Goal: Navigation & Orientation: Find specific page/section

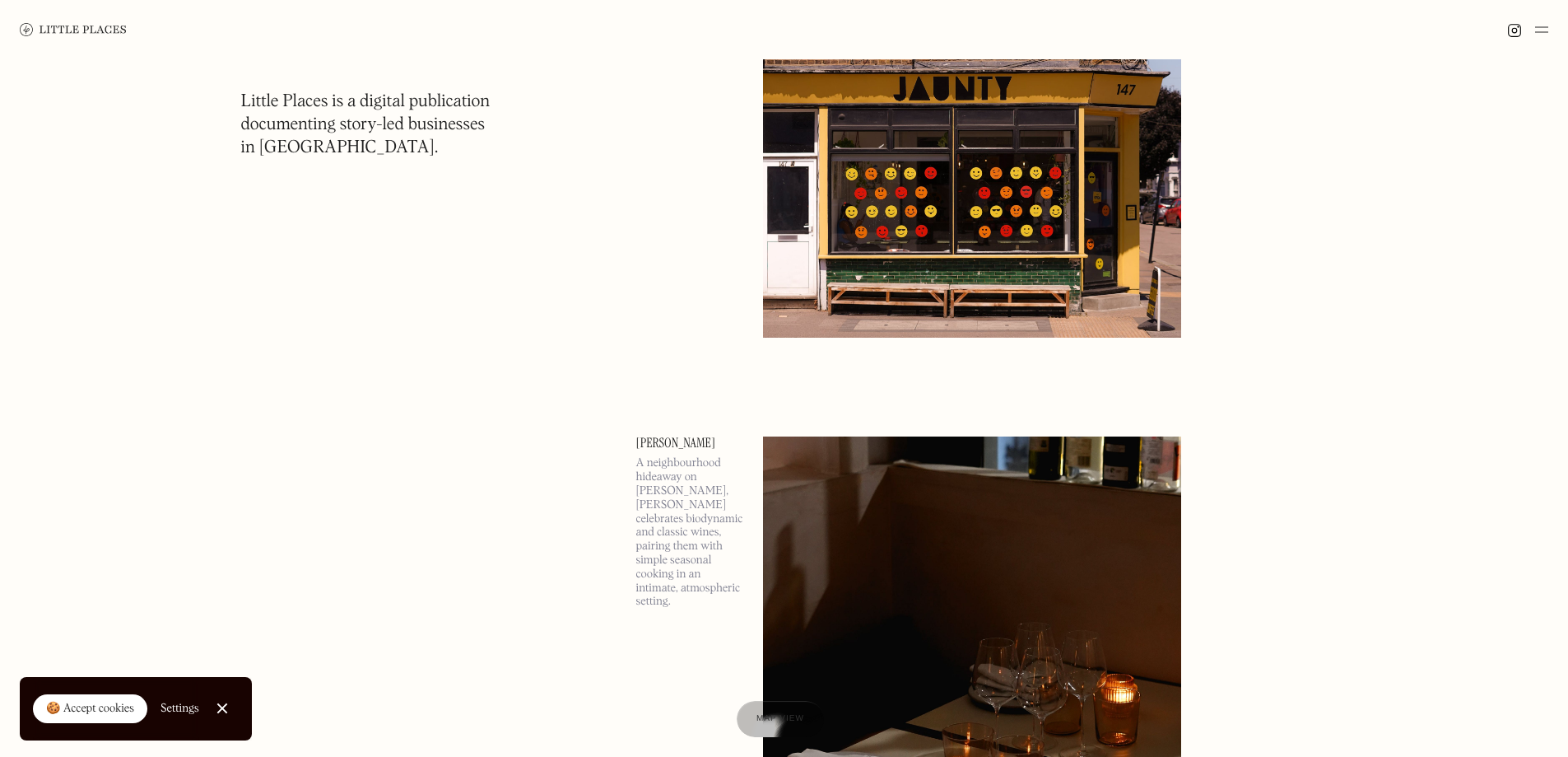
scroll to position [1153, 0]
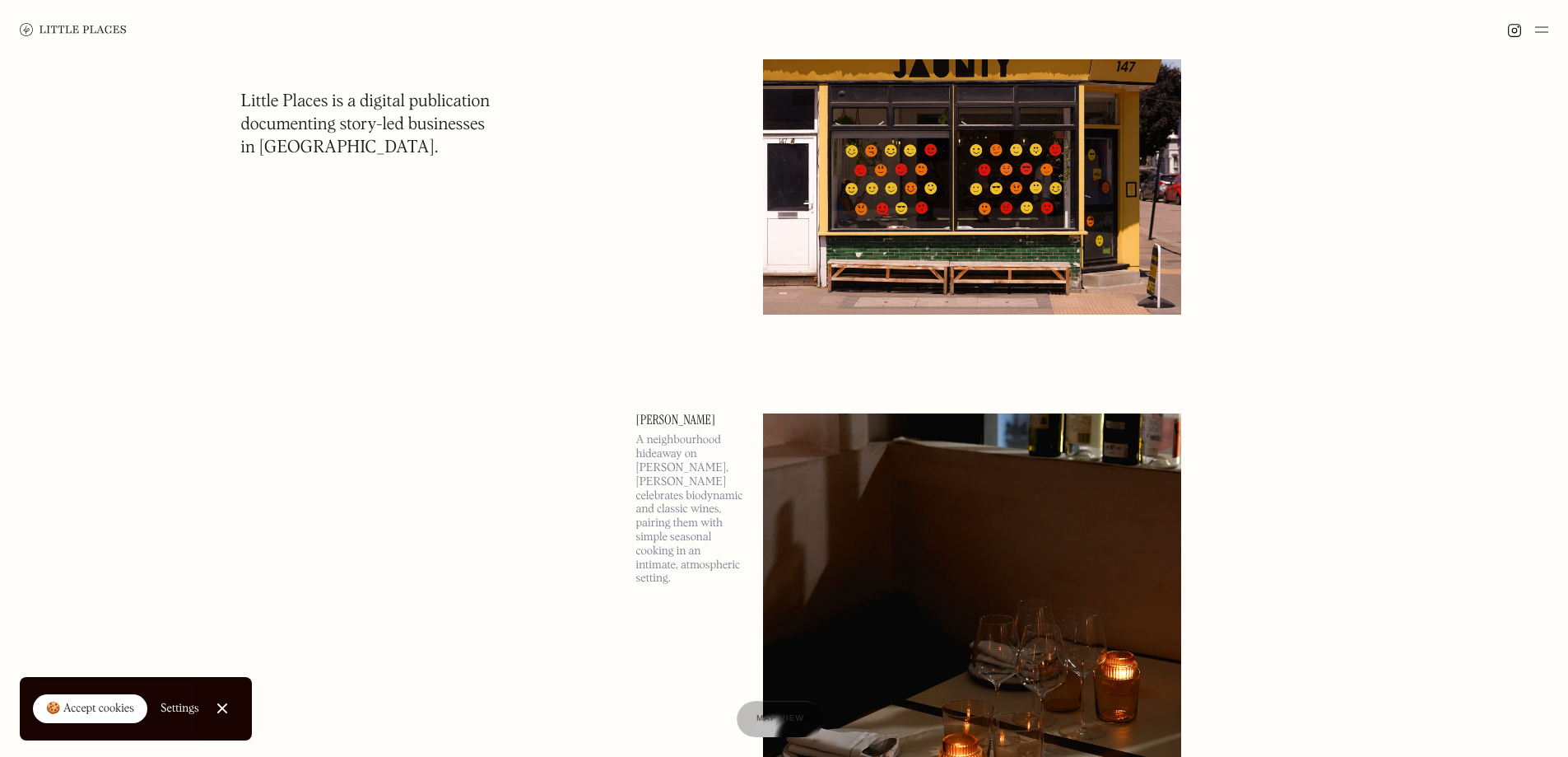
click at [1535, 33] on div at bounding box center [1527, 30] width 41 height 20
click at [1541, 27] on img at bounding box center [1542, 30] width 13 height 20
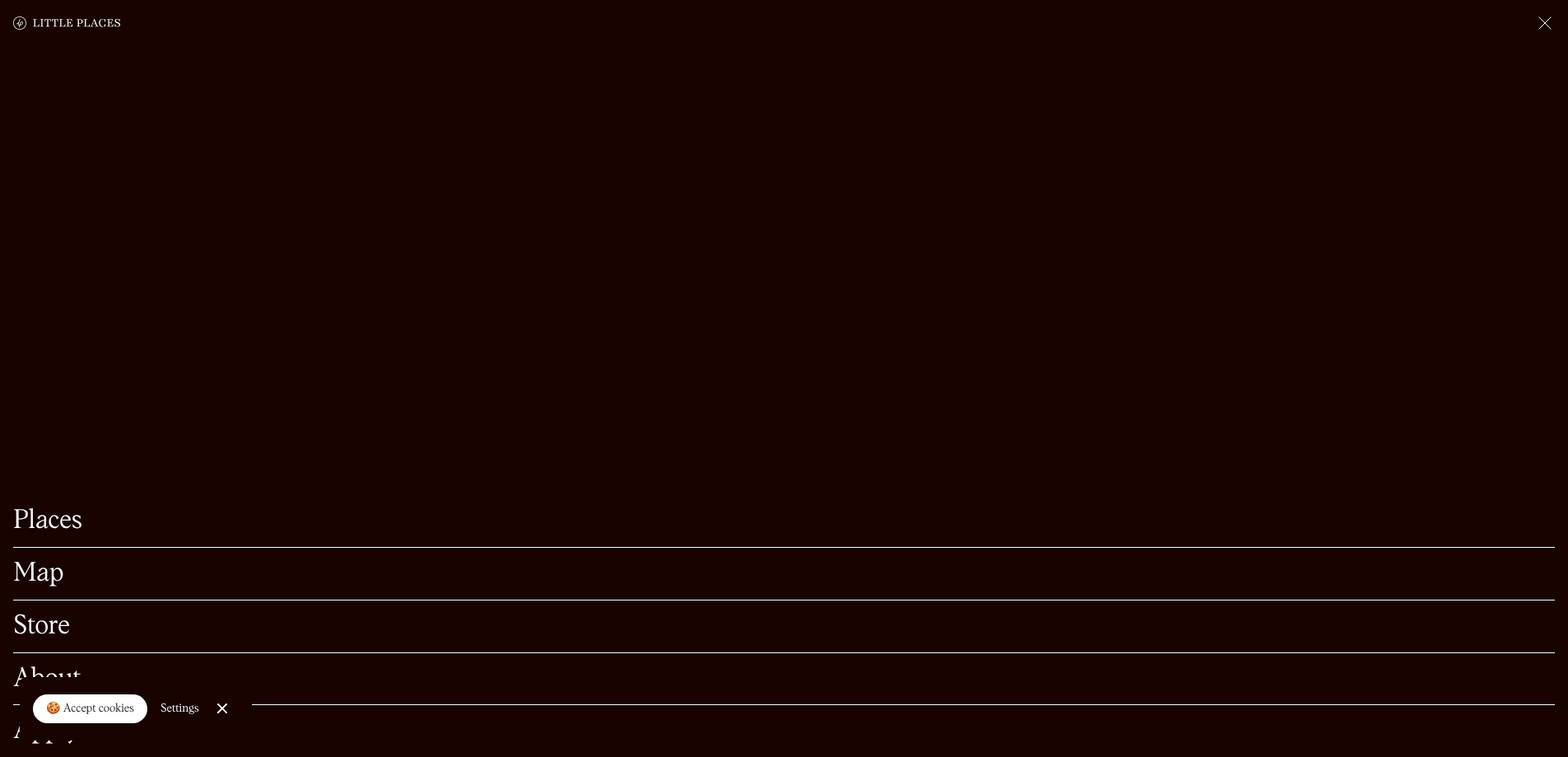
click at [54, 561] on link "Map" at bounding box center [784, 574] width 1542 height 26
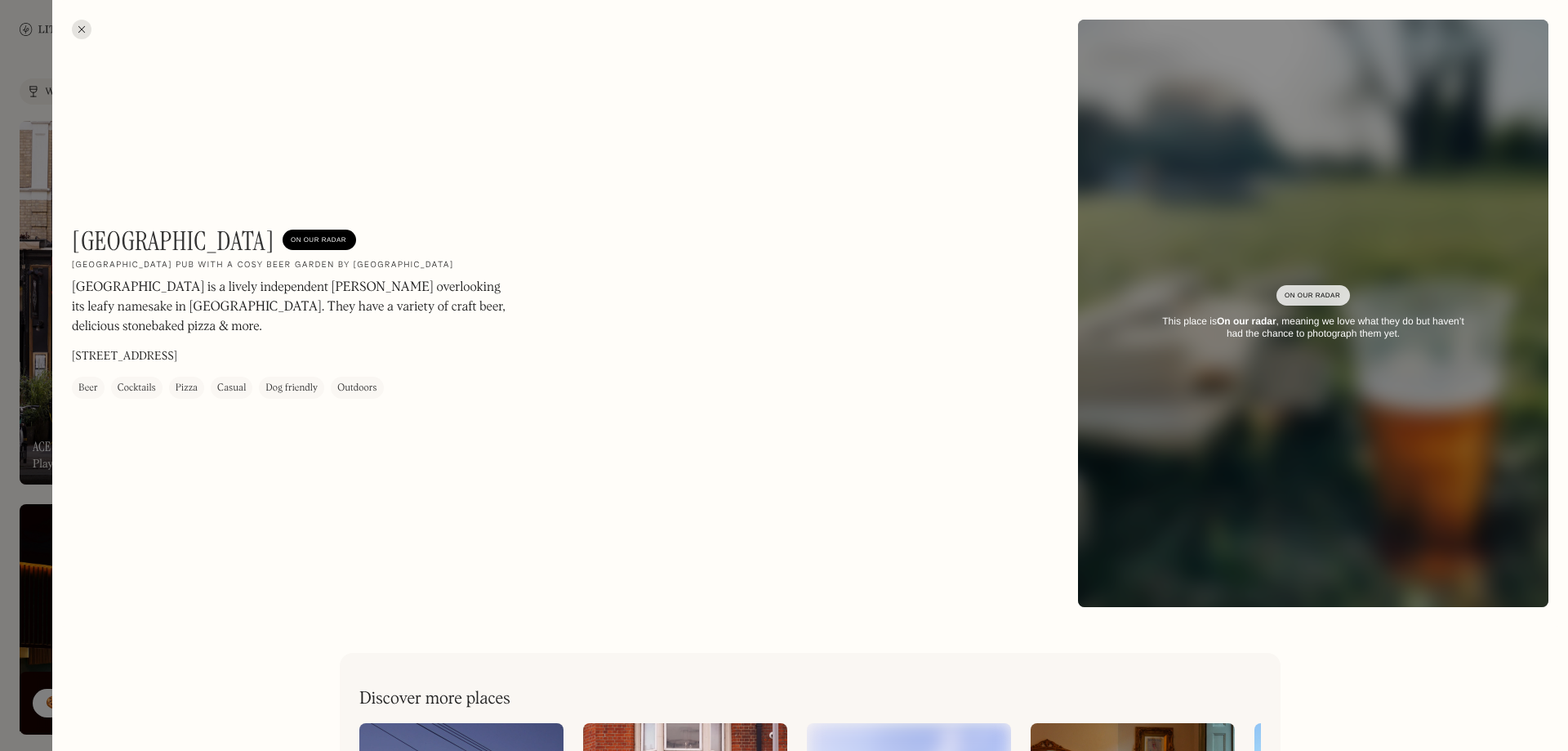
click at [77, 23] on div at bounding box center [82, 30] width 20 height 20
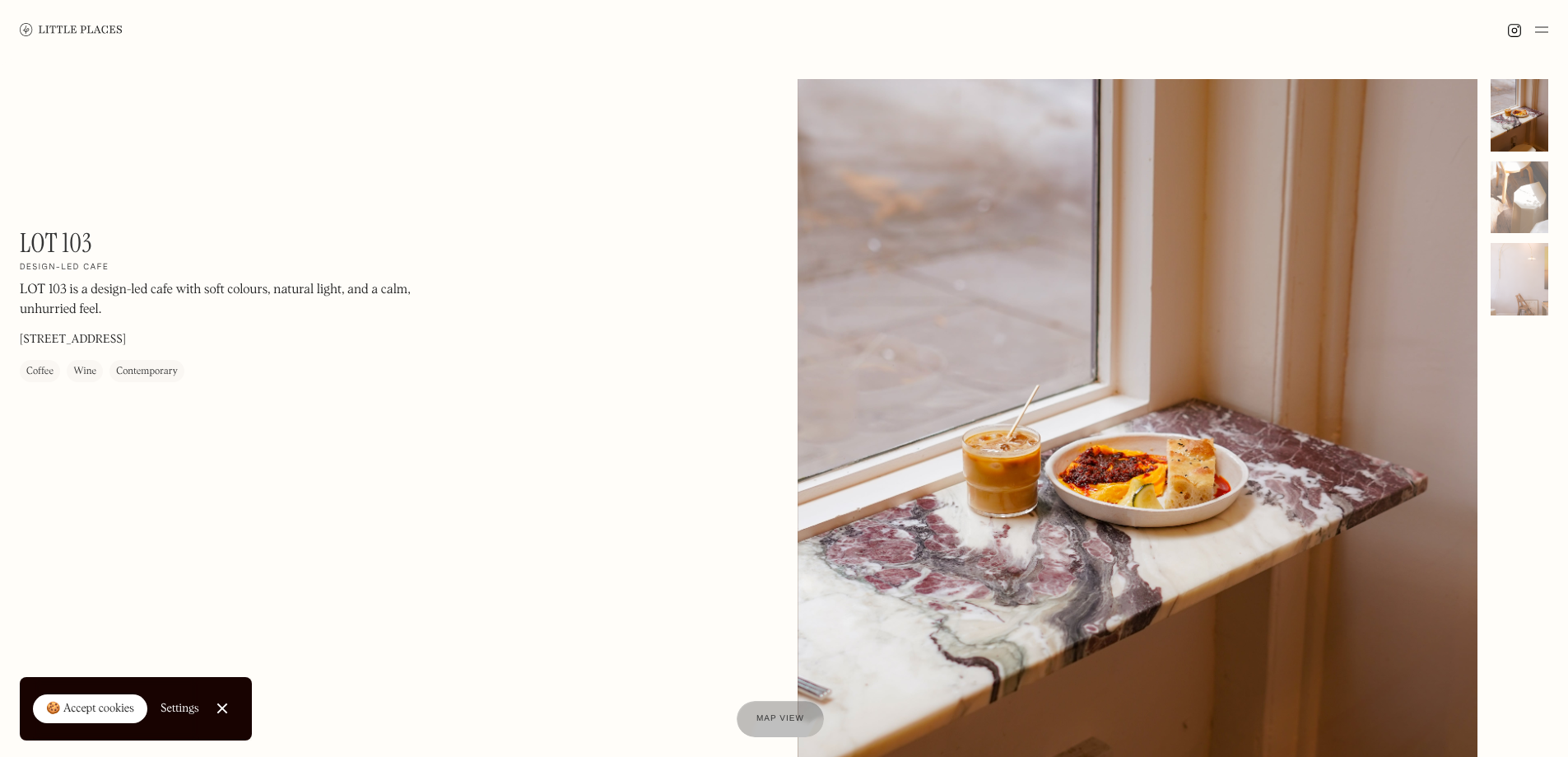
click at [104, 696] on link "🍪 Accept cookies" at bounding box center [90, 709] width 114 height 30
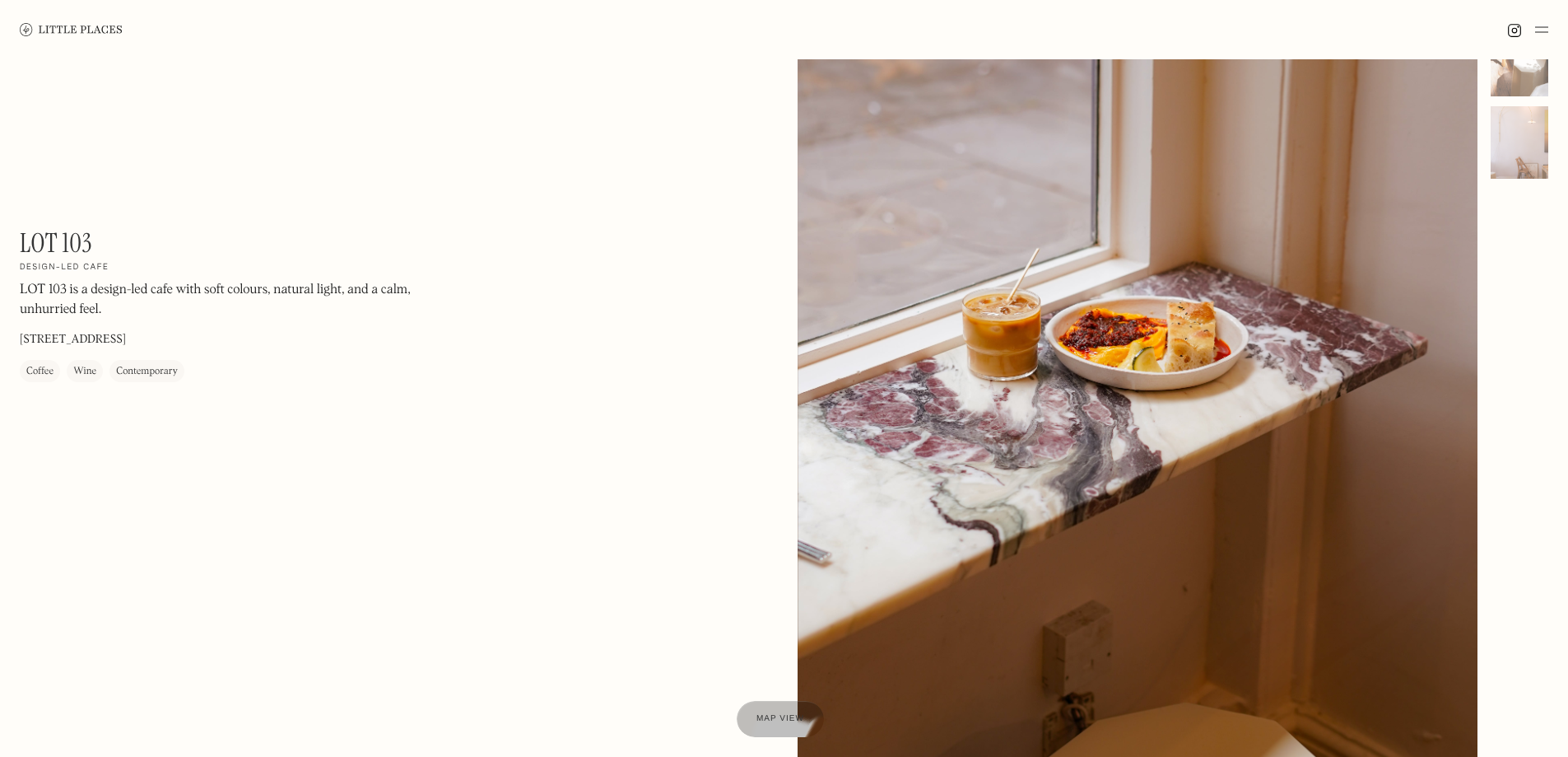
scroll to position [83, 0]
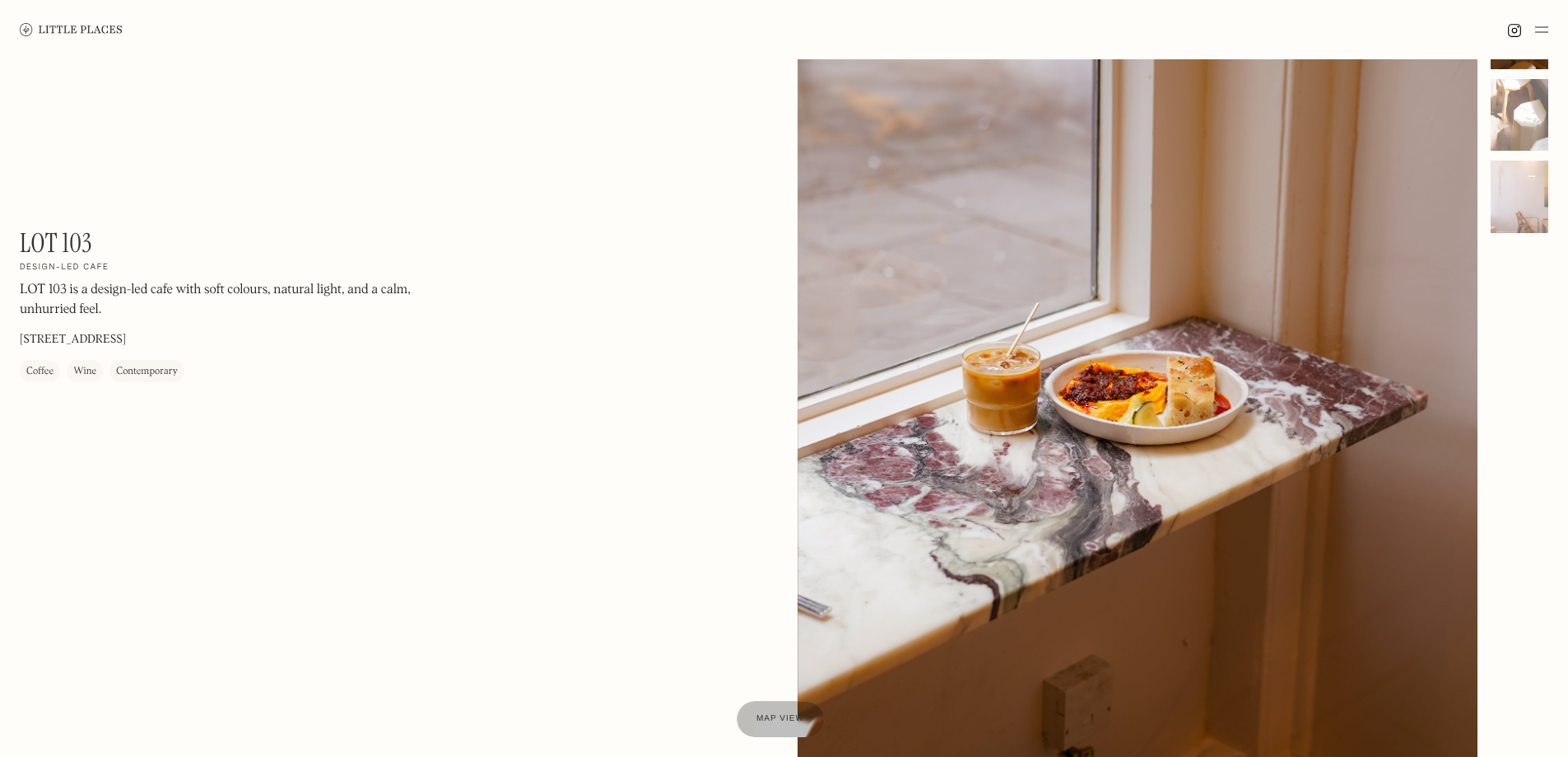
click at [54, 238] on h1 "LOT 103" at bounding box center [56, 243] width 73 height 32
copy div "LOT 103 On Our Radar"
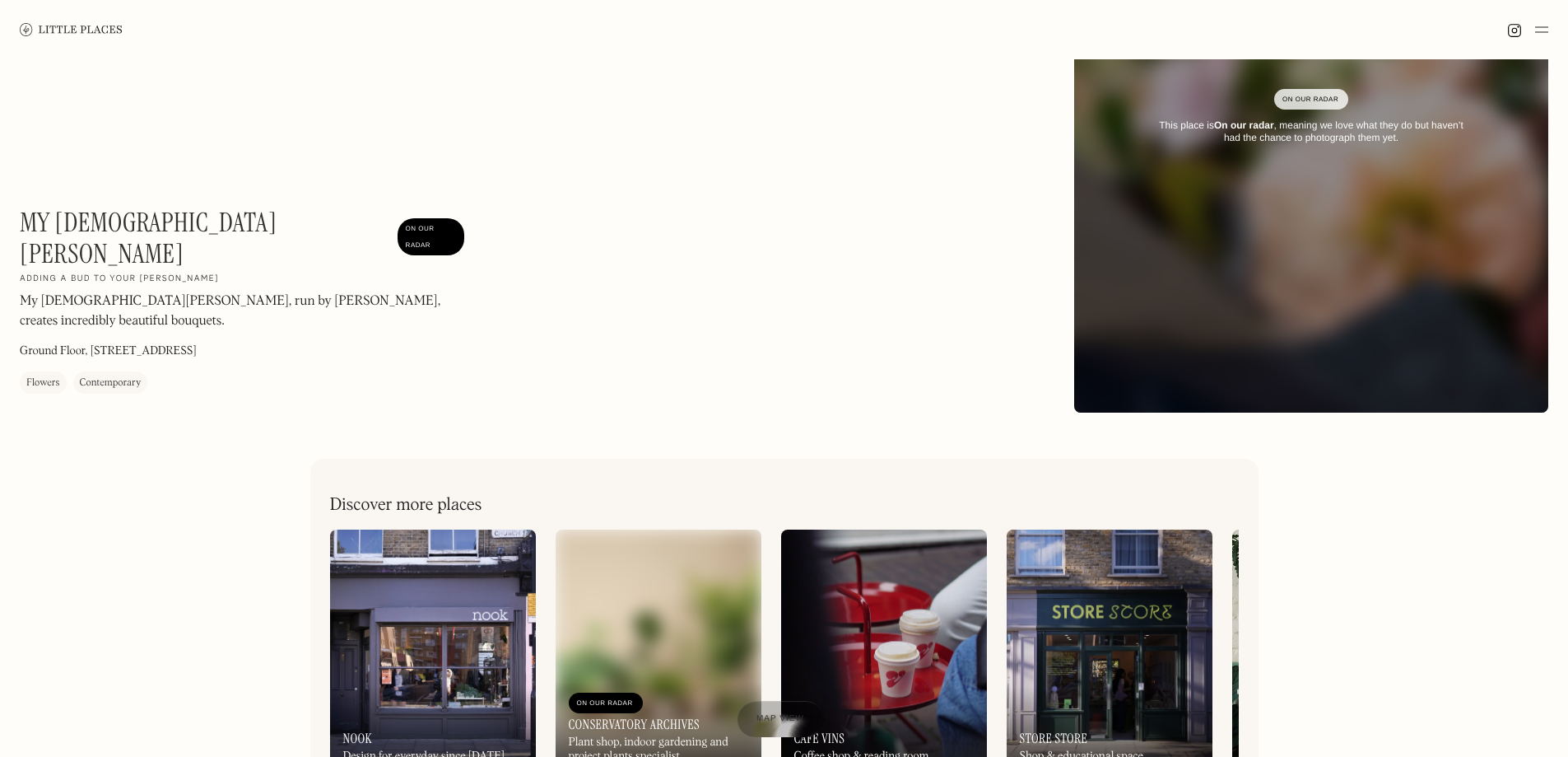
scroll to position [19, 0]
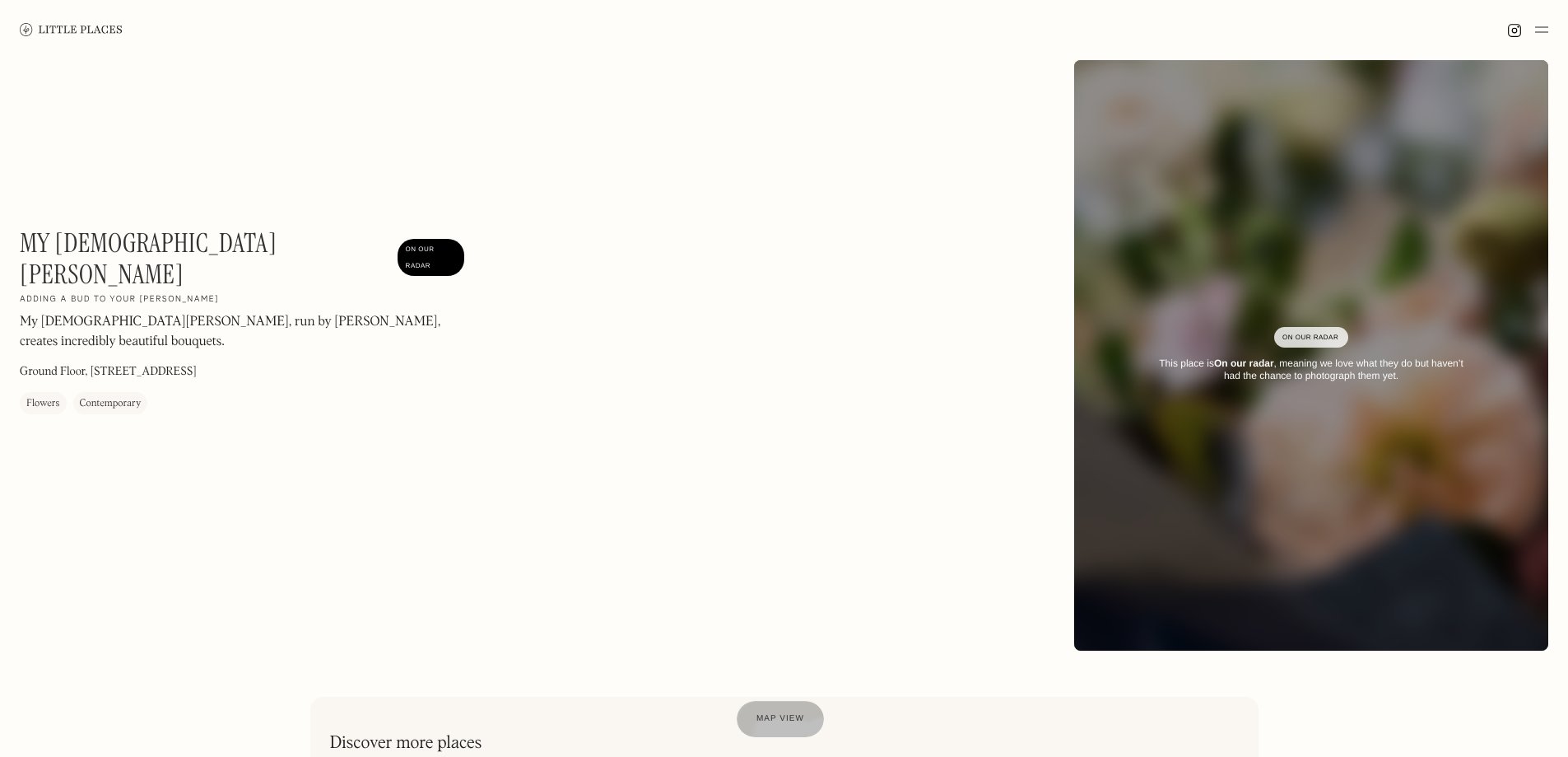
click at [1369, 352] on div "On Our Radar This place is On our radar , meaning we love what they do but have…" at bounding box center [1311, 354] width 474 height 103
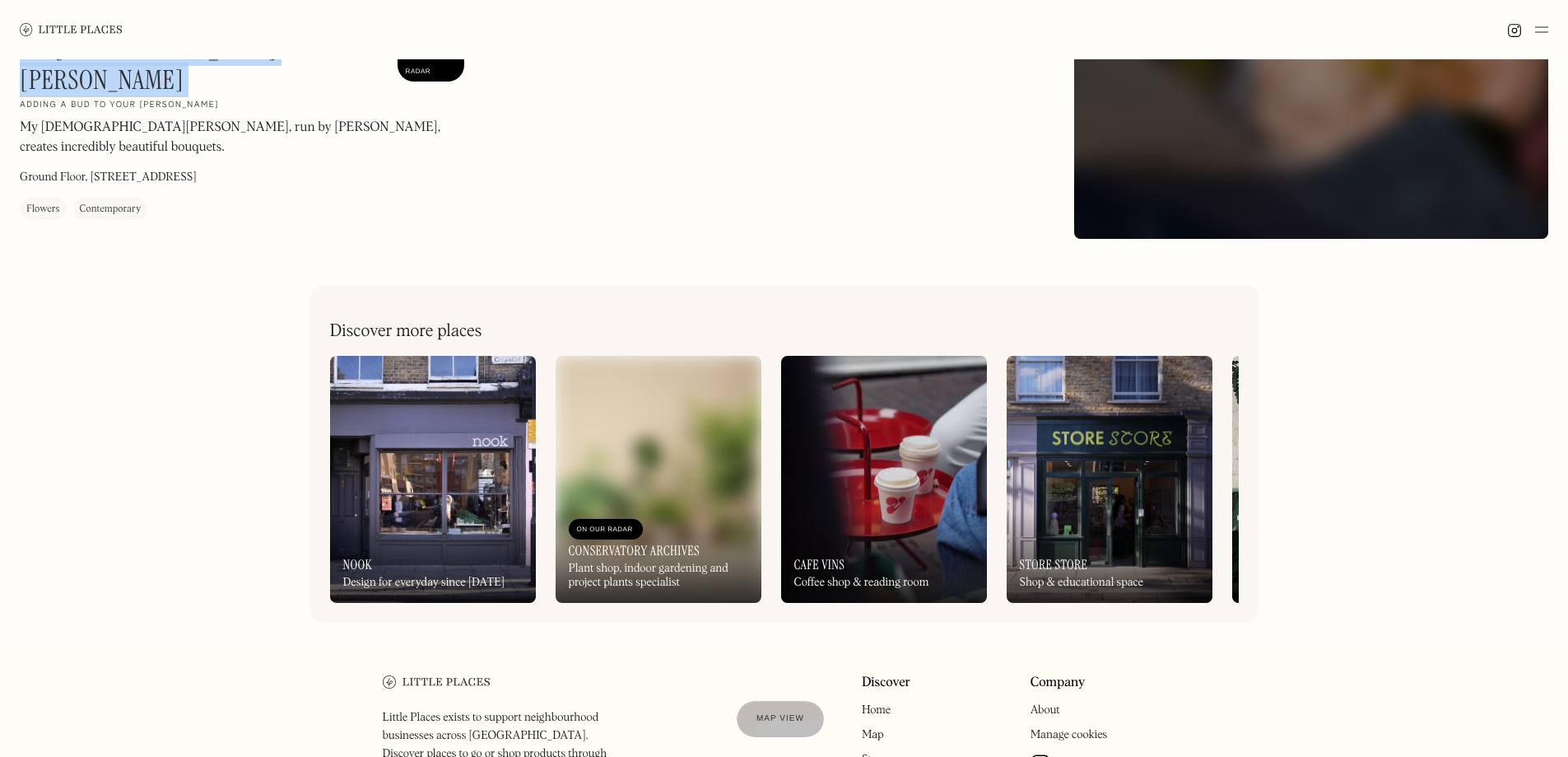
drag, startPoint x: 22, startPoint y: 108, endPoint x: 318, endPoint y: 116, distance: 296.1
click at [197, 97] on div "My Lady Garden On Our Radar" at bounding box center [242, 65] width 444 height 63
click at [539, 114] on div "My Lady Garden On Our Radar Adding a bud to your bush My Lady Garden, run by Ka…" at bounding box center [534, 127] width 1028 height 187
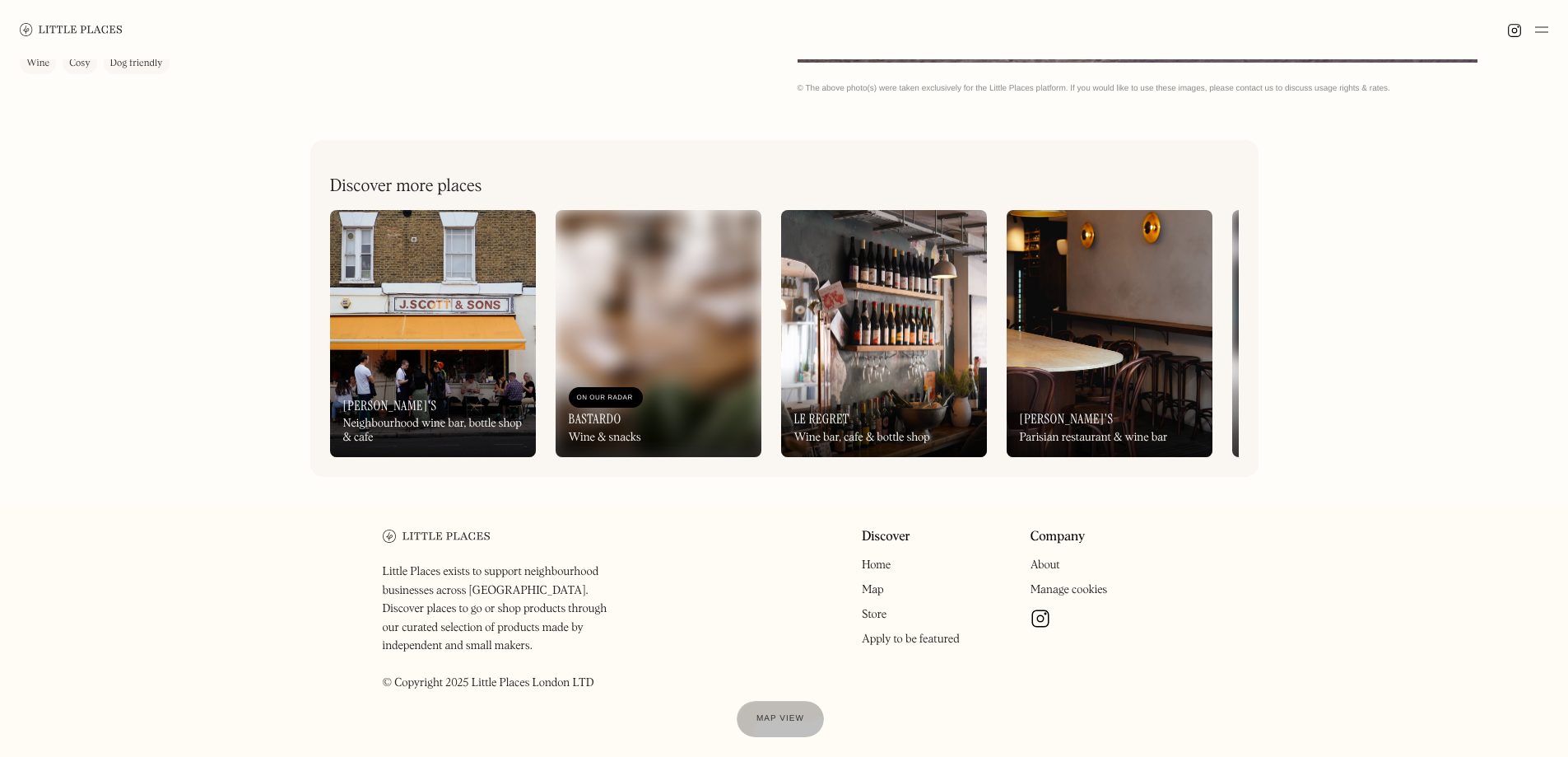
scroll to position [887, 0]
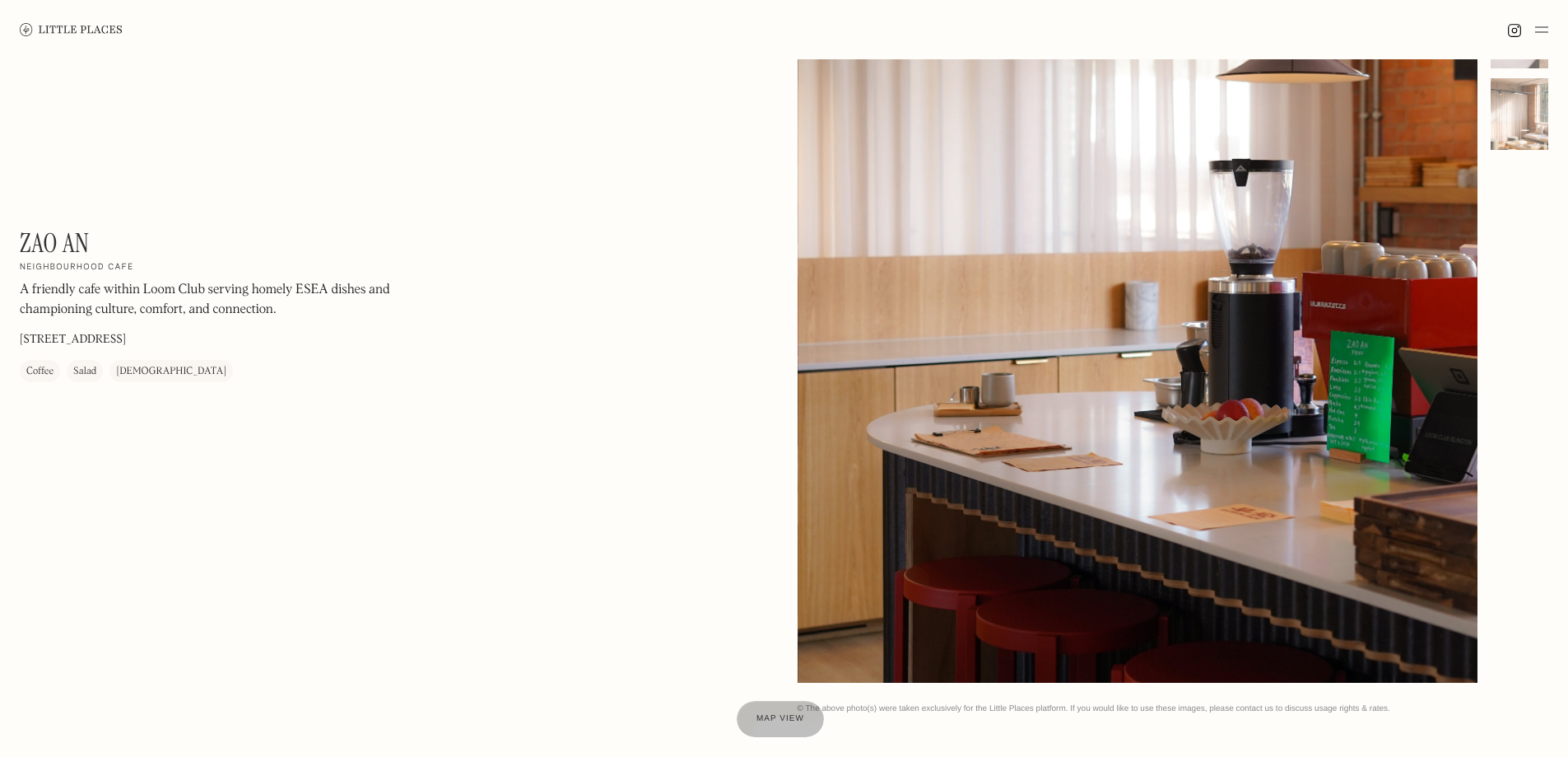
scroll to position [824, 0]
